Goal: Task Accomplishment & Management: Manage account settings

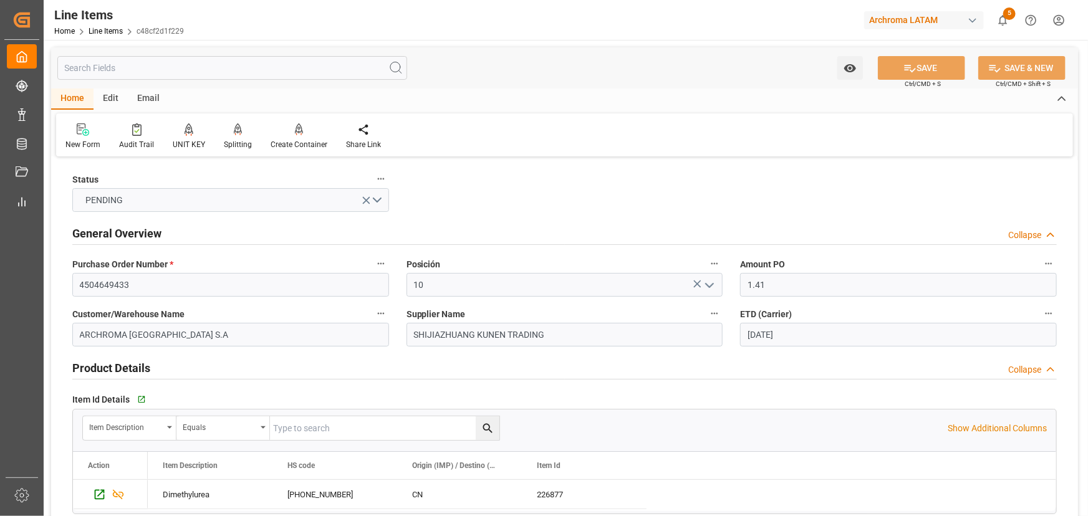
scroll to position [1020, 0]
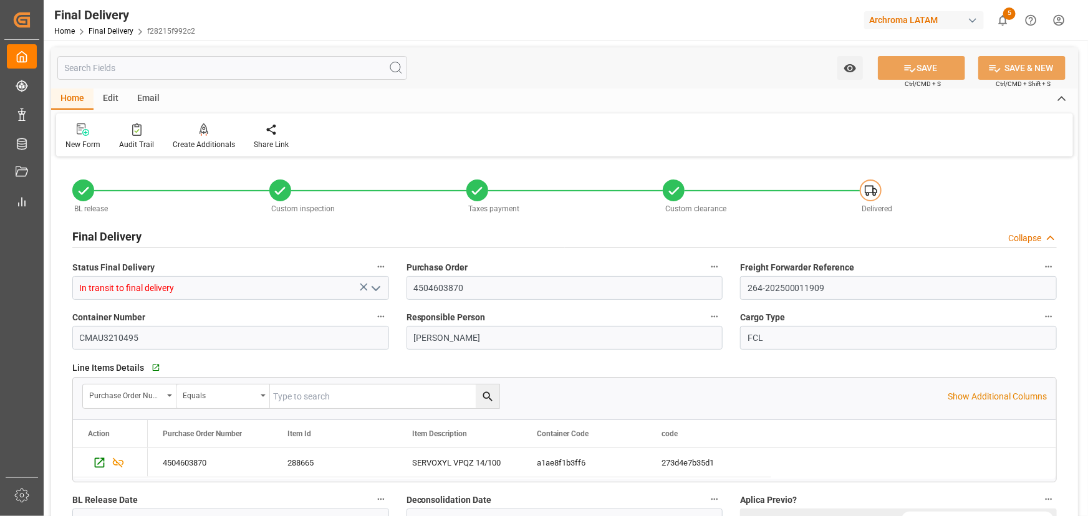
scroll to position [963, 0]
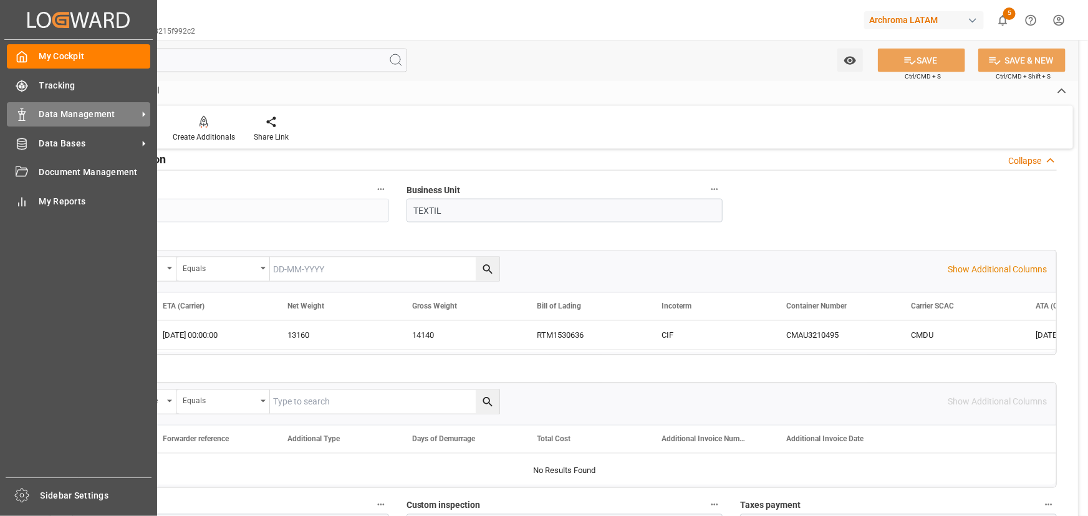
click at [82, 114] on span "Data Management" at bounding box center [88, 114] width 98 height 13
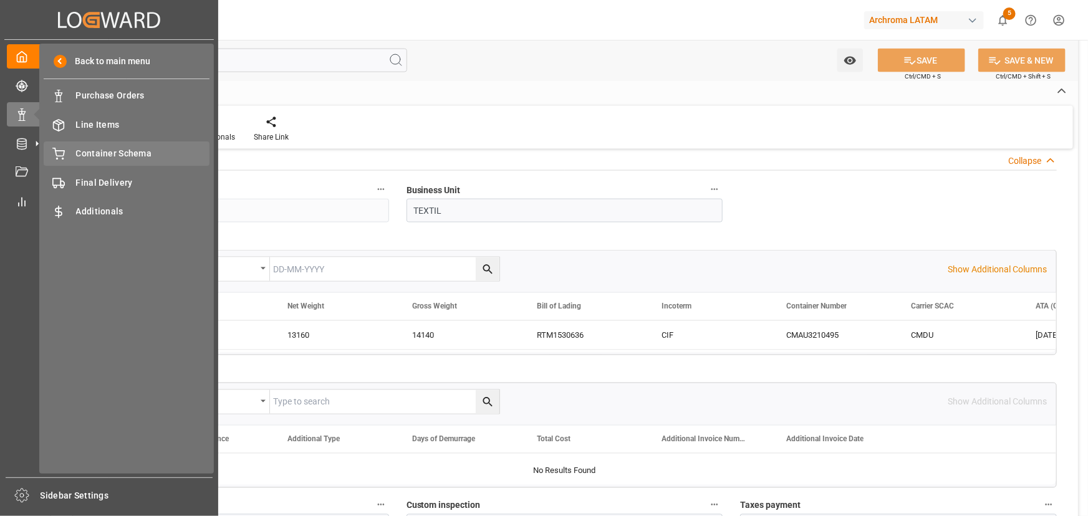
click at [120, 159] on span "Container Schema" at bounding box center [143, 153] width 134 height 13
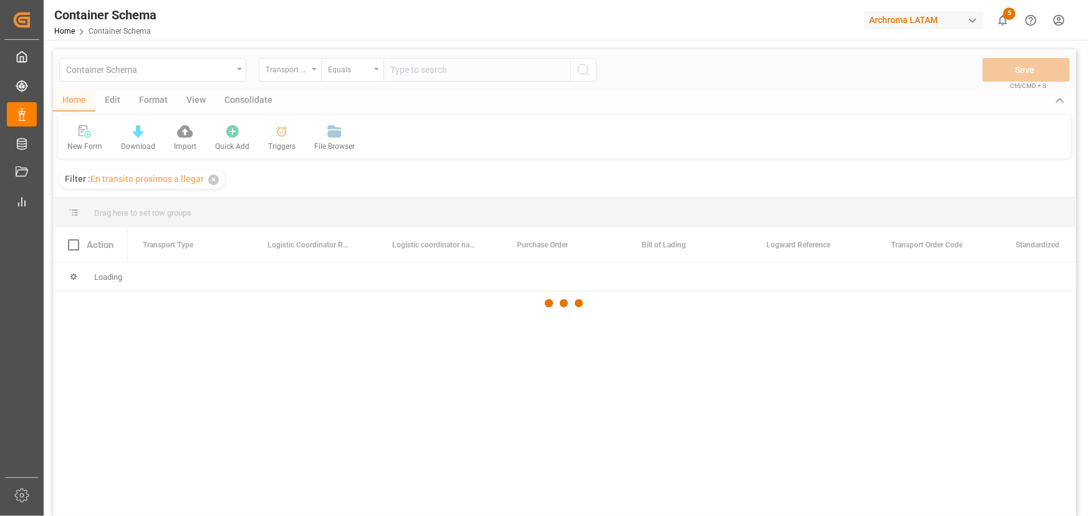
click at [116, 106] on div at bounding box center [564, 303] width 1023 height 509
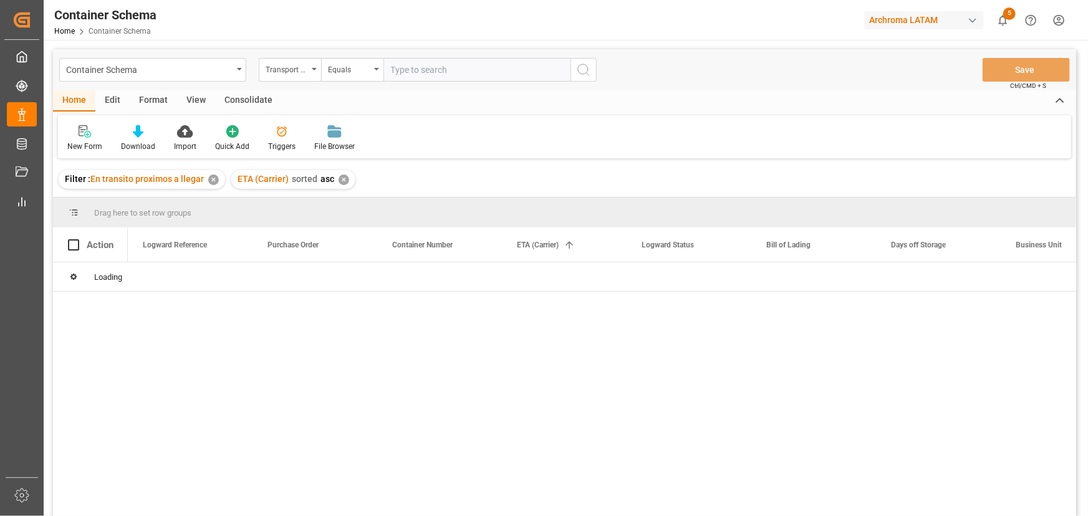
click at [115, 97] on div "Edit" at bounding box center [112, 100] width 34 height 21
click at [280, 136] on div "Container Schema Transport Type Equals Save Ctrl/CMD + S Home Edit Format View …" at bounding box center [564, 299] width 1023 height 500
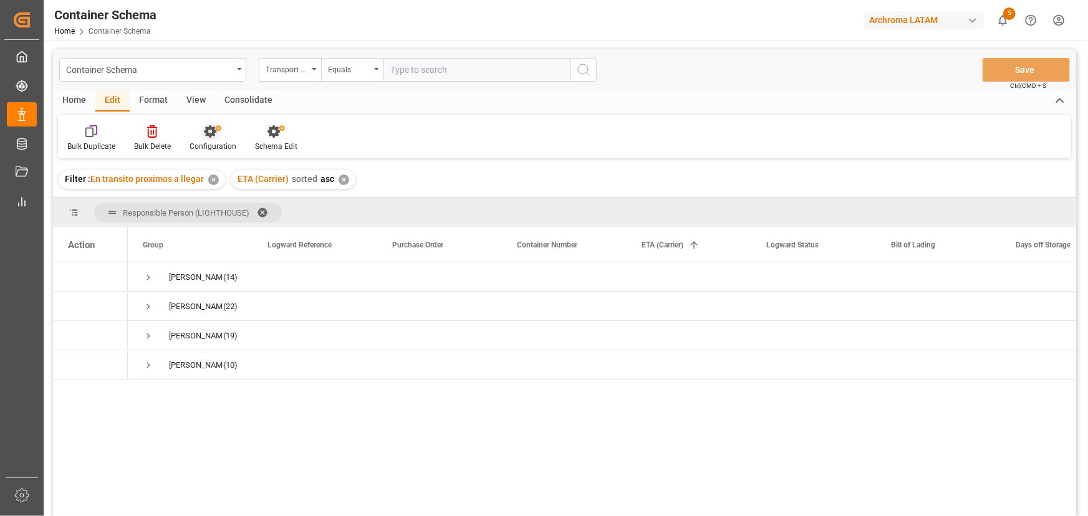
click at [221, 135] on div at bounding box center [212, 131] width 47 height 13
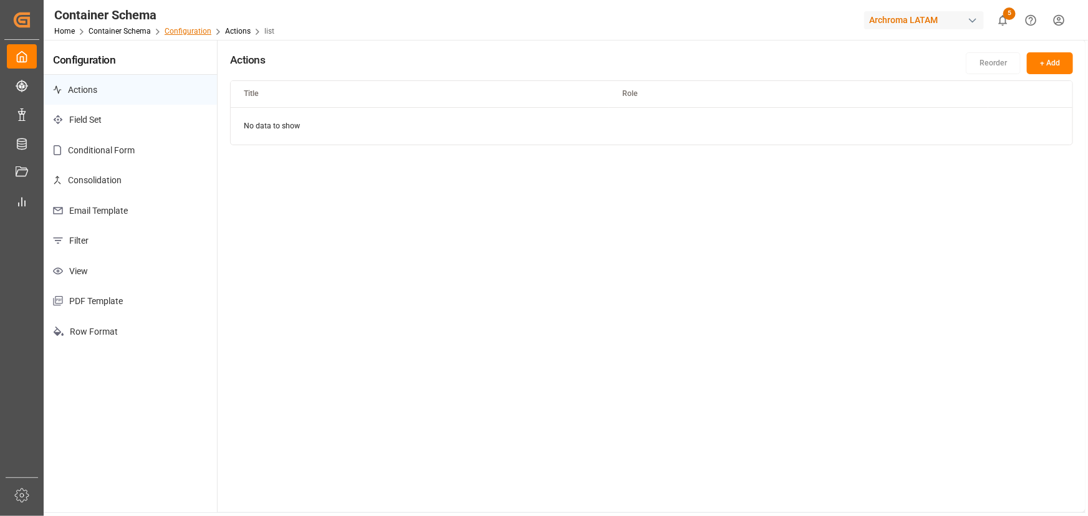
click at [191, 32] on link "Configuration" at bounding box center [188, 31] width 47 height 9
click at [132, 33] on link "Container Schema" at bounding box center [120, 31] width 62 height 9
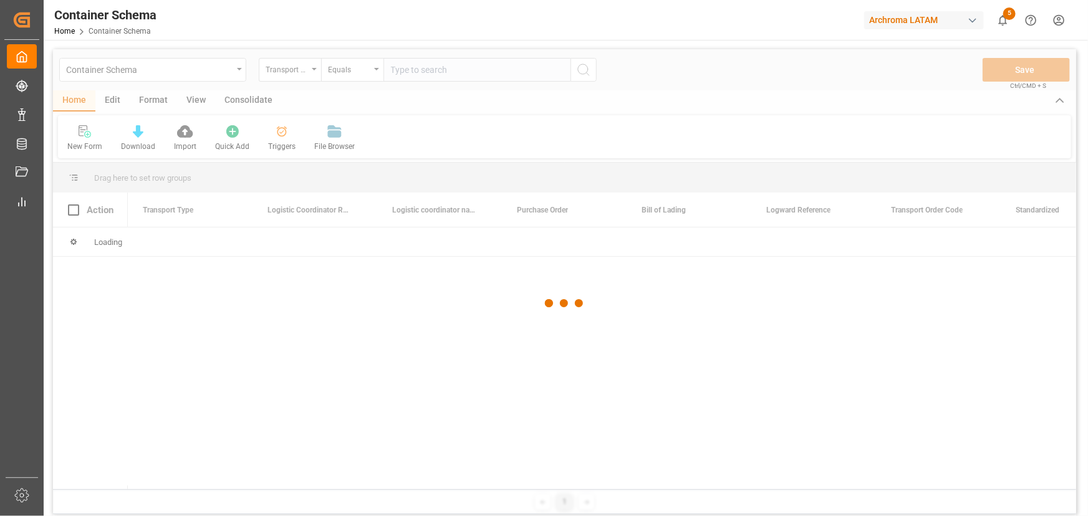
click at [103, 104] on div at bounding box center [564, 303] width 1023 height 509
click at [109, 103] on div at bounding box center [564, 303] width 1023 height 509
click at [114, 100] on div at bounding box center [564, 303] width 1023 height 509
click at [116, 100] on div at bounding box center [564, 303] width 1023 height 509
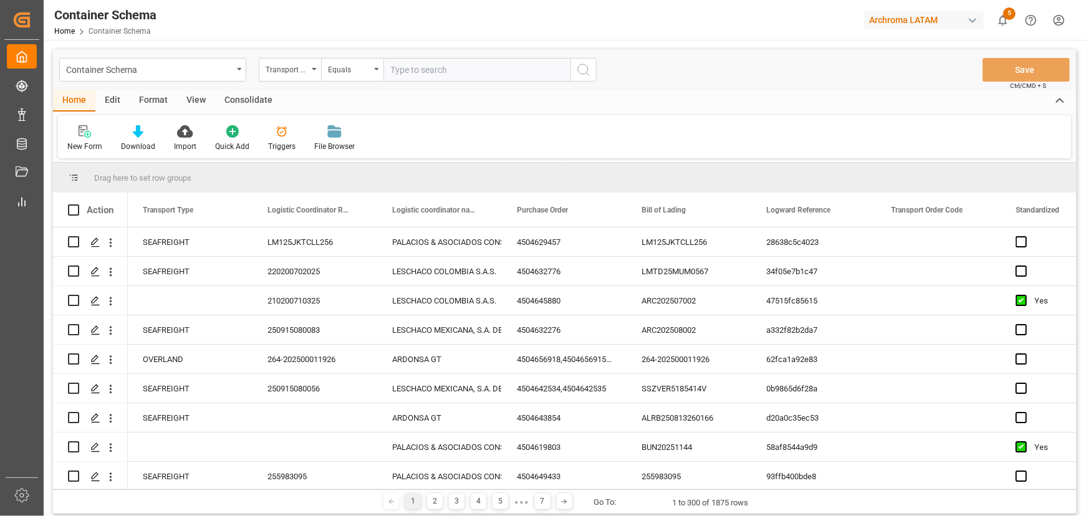
click at [116, 100] on div "Edit" at bounding box center [112, 100] width 34 height 21
click at [252, 136] on div "Schema Edit" at bounding box center [276, 138] width 61 height 27
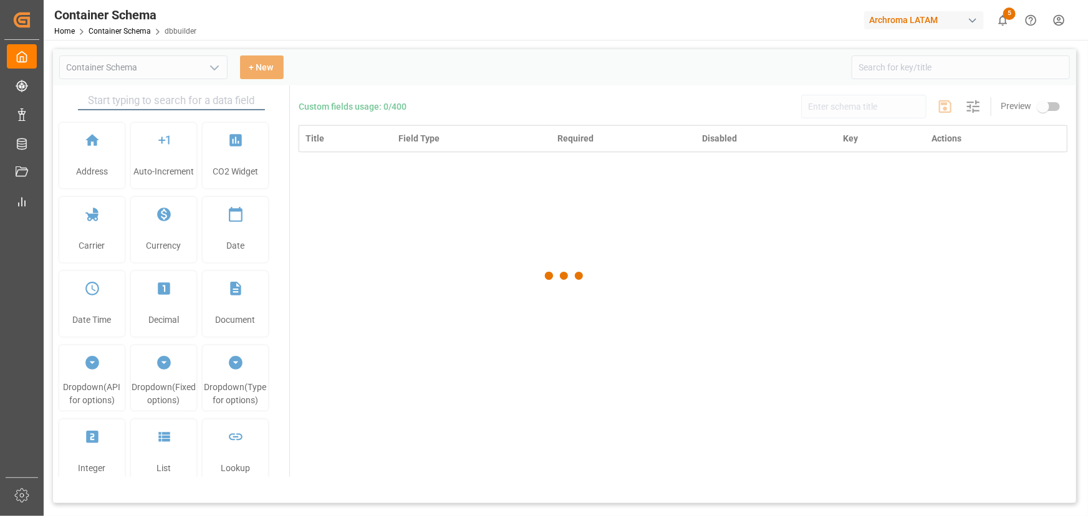
type input "Container Schema"
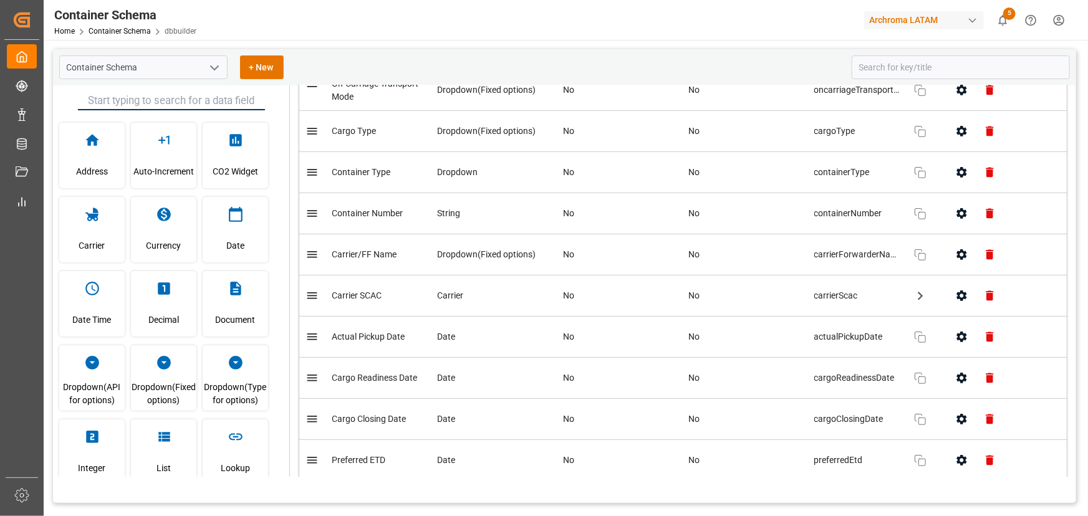
scroll to position [2549, 0]
click at [959, 252] on icon "button" at bounding box center [961, 254] width 10 height 11
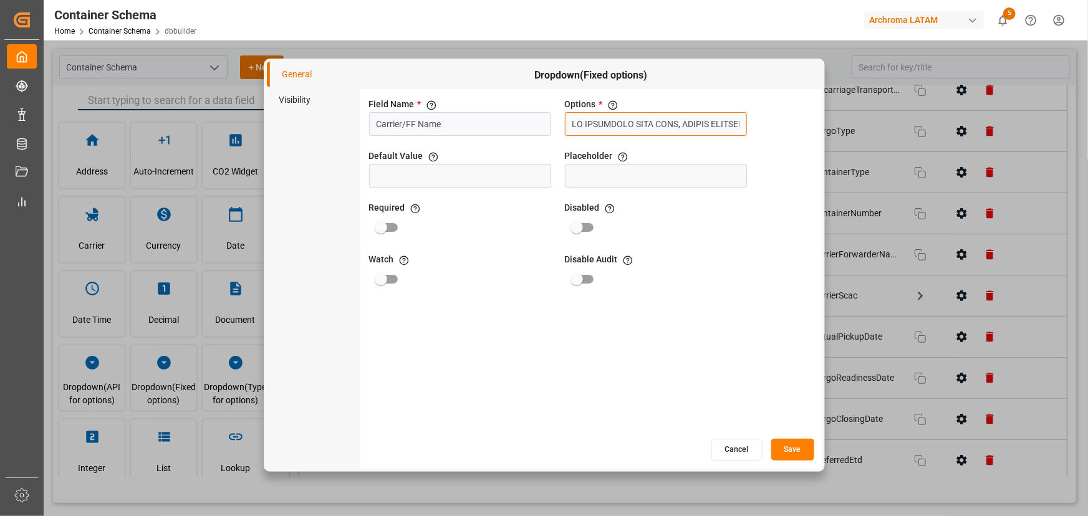
click at [644, 125] on input "text" at bounding box center [656, 124] width 182 height 24
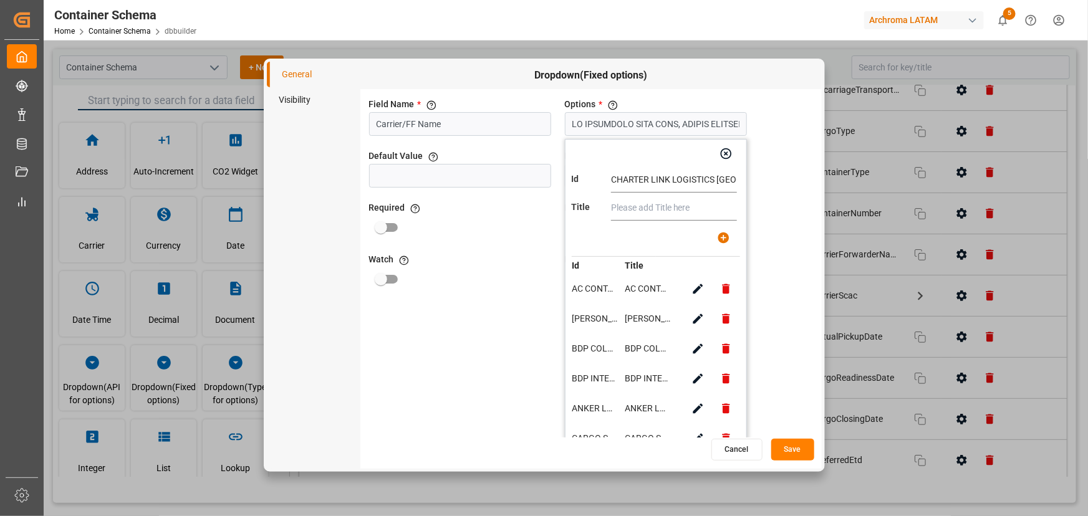
scroll to position [0, 19]
type input "CHARTER LINK LOGISTICS PERU SAC"
click at [666, 206] on input "text" at bounding box center [674, 208] width 126 height 25
paste input "CHARTER LINK LOGISTICS PERU SAC"
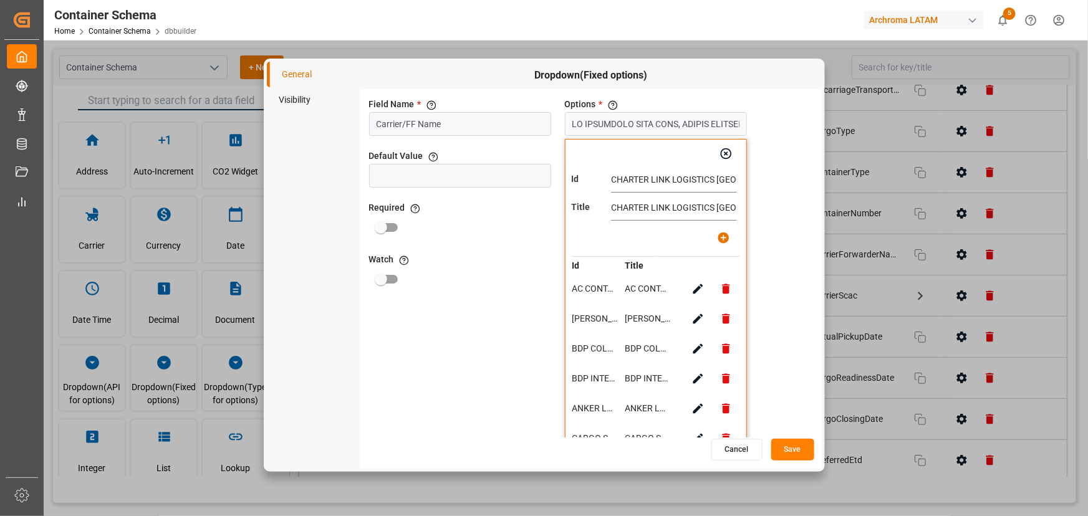
scroll to position [0, 19]
type input "CHARTER LINK LOGISTICS PERU SAC"
click at [724, 237] on icon "button" at bounding box center [723, 237] width 13 height 13
type input "AC CONTAINER LINE GMBH, ALONSO FORWARDING, BDP COLOMBIA S.A.S, BDP INTERNATIONA…"
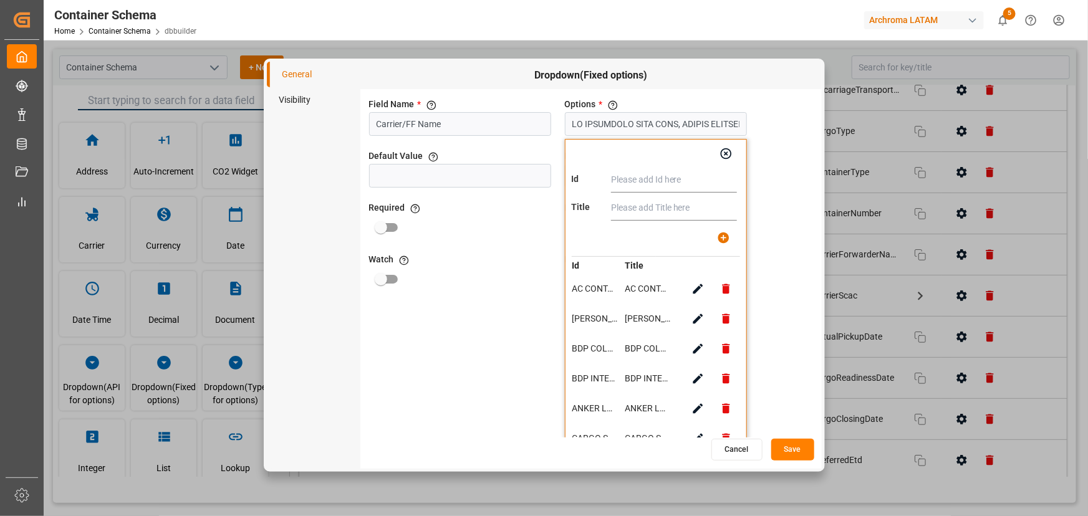
paste input "SACO SHIPPING SAC"
type input "SACO SHIPPING SAC"
click at [644, 212] on input "text" at bounding box center [674, 208] width 126 height 25
paste input "SACO SHIPPING SAC"
type input "SACO SHIPPING SAC"
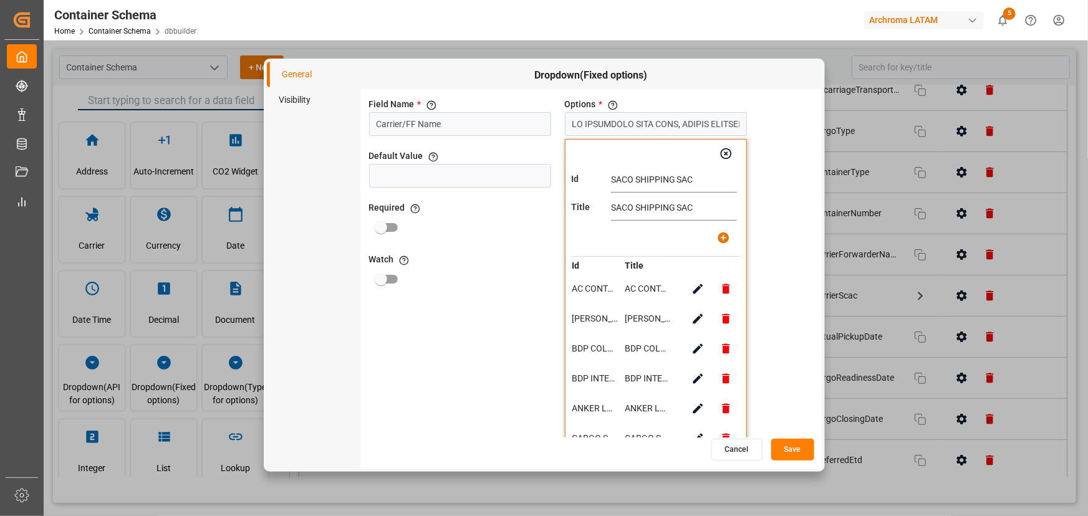
click at [717, 234] on icon "button" at bounding box center [723, 237] width 13 height 13
type input "AC CONTAINER LINE GMBH, ALONSO FORWARDING, BDP COLOMBIA S.A.S, BDP INTERNATIONA…"
paste input "Y&M LOGISTICS TECHNOLOGY CO., LTD"
type input "Y&M LOGISTICS TECHNOLOGY CO., LTD"
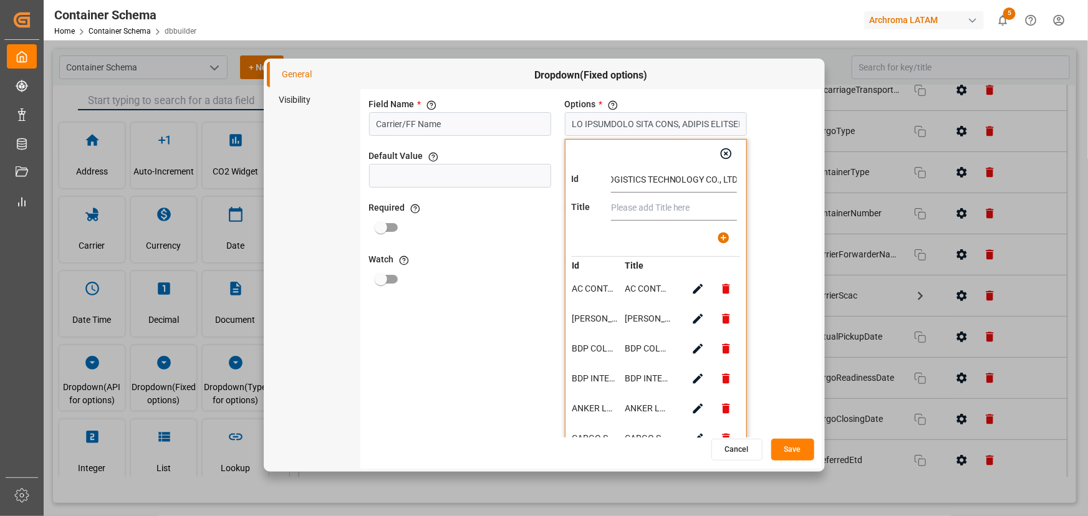
scroll to position [0, 0]
click at [670, 206] on input "text" at bounding box center [674, 208] width 126 height 25
paste input "Y&M LOGISTICS TECHNOLOGY CO., LTD"
type input "Y&M LOGISTICS TECHNOLOGY CO., LTD"
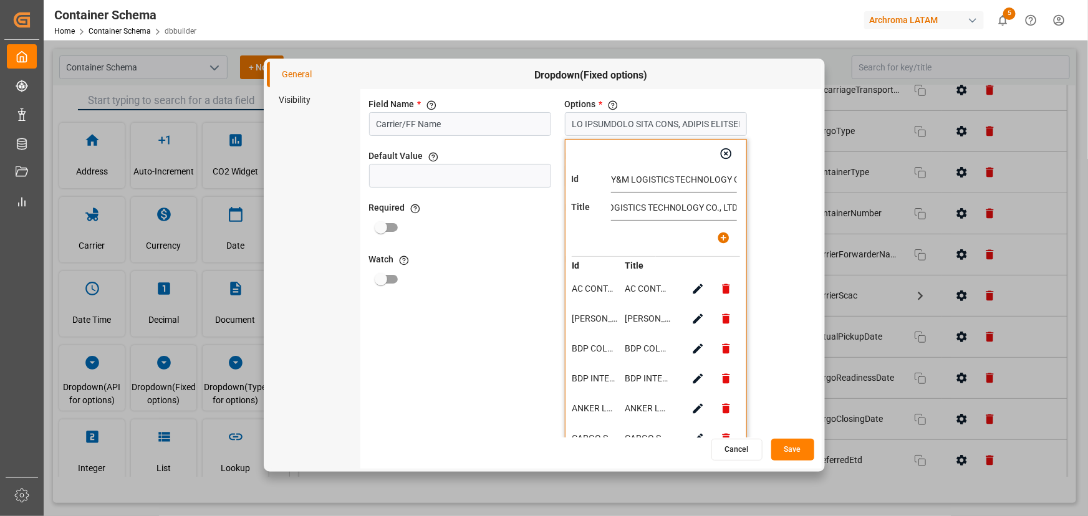
click at [723, 238] on icon "button" at bounding box center [723, 237] width 13 height 13
type input "AC CONTAINER LINE GMBH, ALONSO FORWARDING, BDP COLOMBIA S.A.S, BDP INTERNATIONA…"
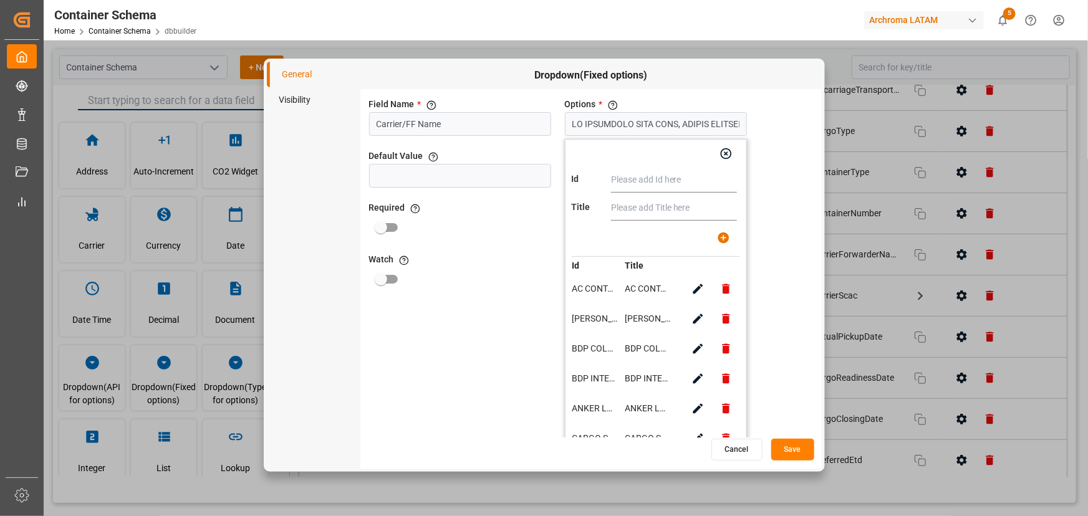
click at [793, 439] on button "Save" at bounding box center [792, 450] width 43 height 22
